Goal: Information Seeking & Learning: Learn about a topic

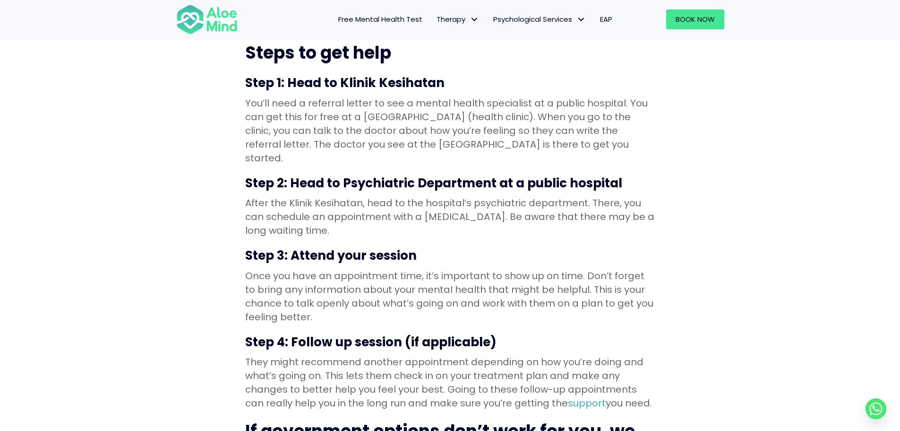
scroll to position [851, 0]
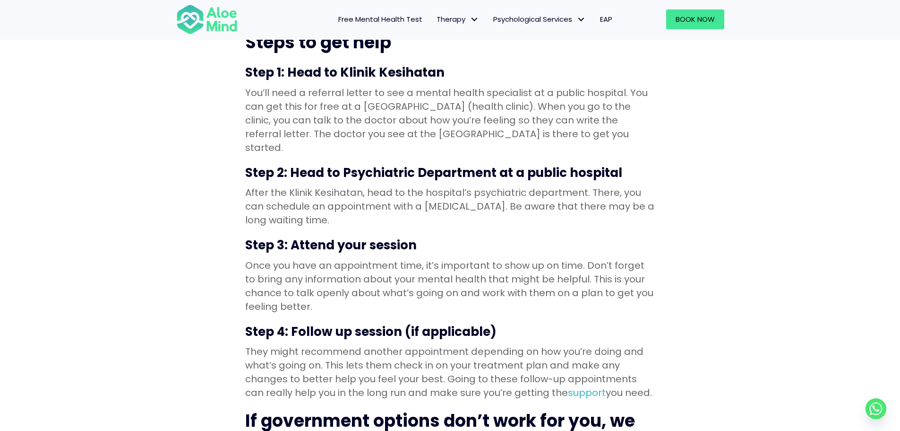
click at [199, 138] on div "Getting help for your mental health in [GEOGRAPHIC_DATA] doesn’t just mean priv…" at bounding box center [450, 50] width 900 height 1203
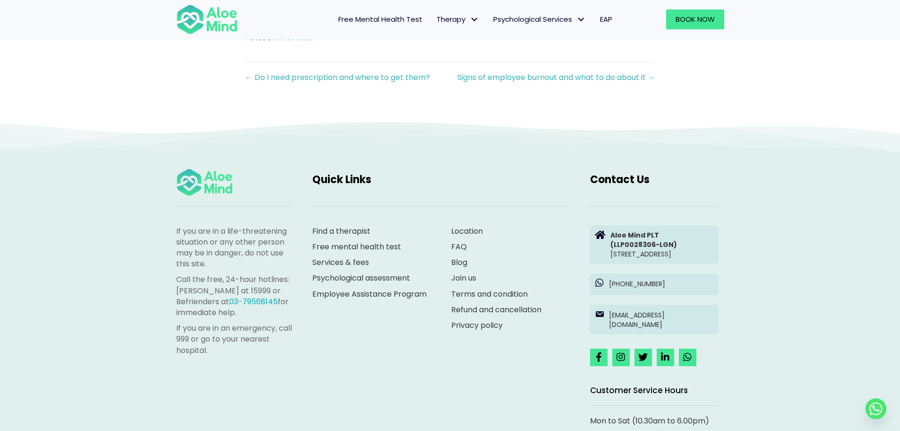
scroll to position [1418, 0]
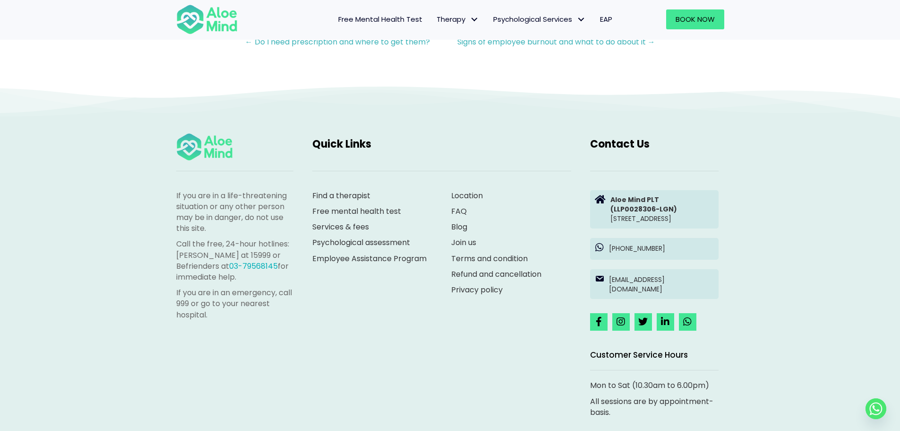
click at [371, 262] on div "Find a therapist Free mental health test Services & fees [MEDICAL_DATA] Employe…" at bounding box center [372, 237] width 139 height 113
click at [334, 221] on link "Services & fees" at bounding box center [340, 226] width 57 height 11
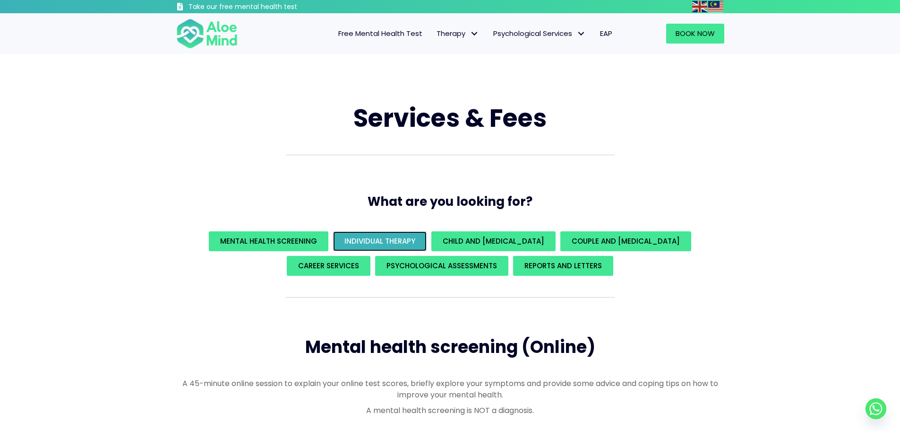
click at [410, 242] on span "Individual Therapy" at bounding box center [380, 241] width 71 height 10
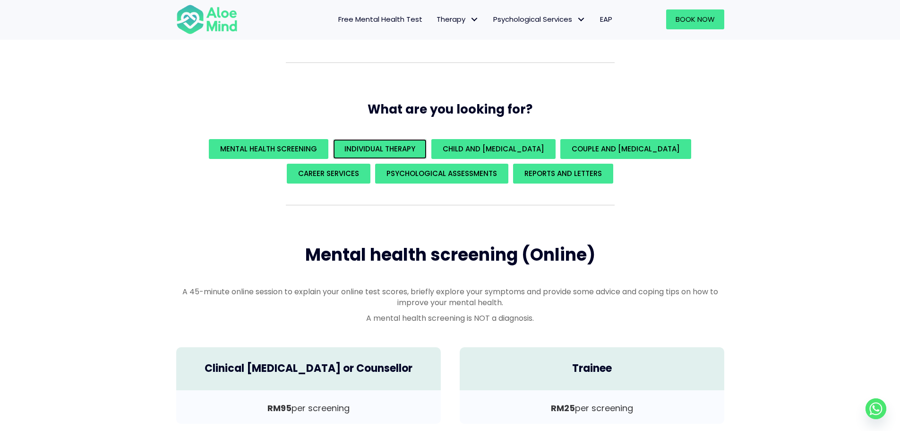
scroll to position [85, 0]
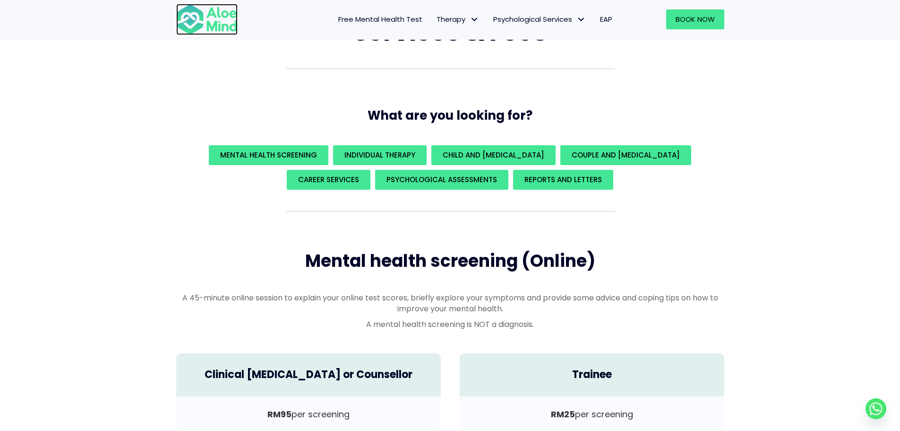
click at [221, 19] on img at bounding box center [206, 19] width 61 height 31
